Goal: Task Accomplishment & Management: Manage account settings

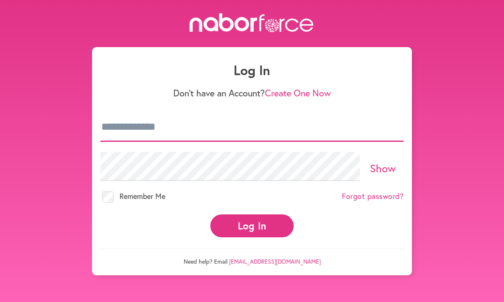
click at [142, 131] on input "email" at bounding box center [251, 127] width 303 height 29
type input "**********"
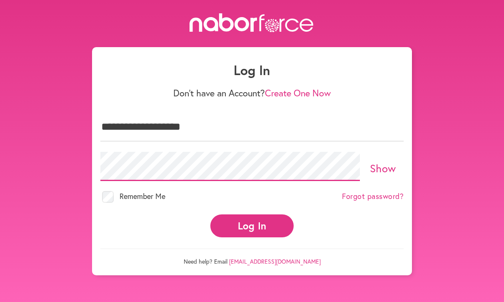
click at [252, 225] on button "Log In" at bounding box center [251, 225] width 83 height 23
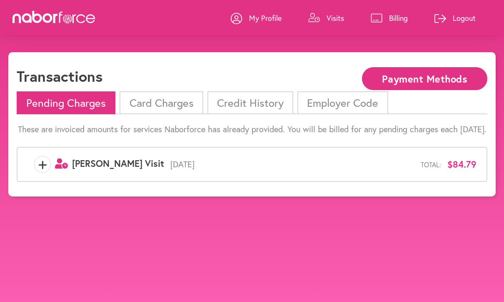
click at [158, 108] on li "Card Charges" at bounding box center [161, 102] width 83 height 23
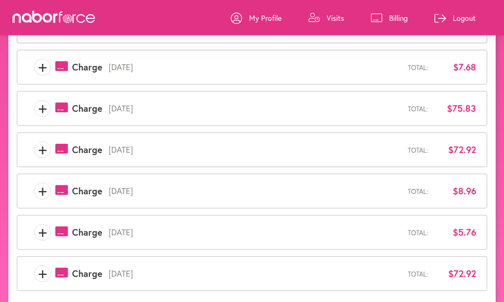
scroll to position [265, 0]
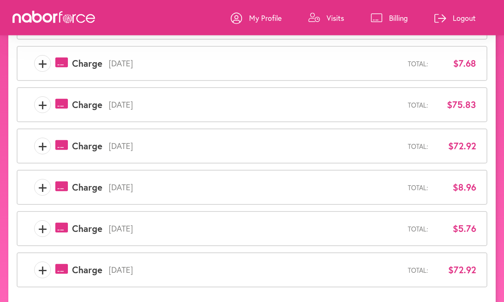
click at [396, 301] on button "2" at bounding box center [391, 306] width 10 height 13
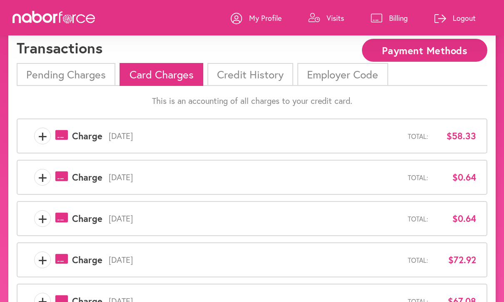
scroll to position [0, 0]
